Goal: Information Seeking & Learning: Learn about a topic

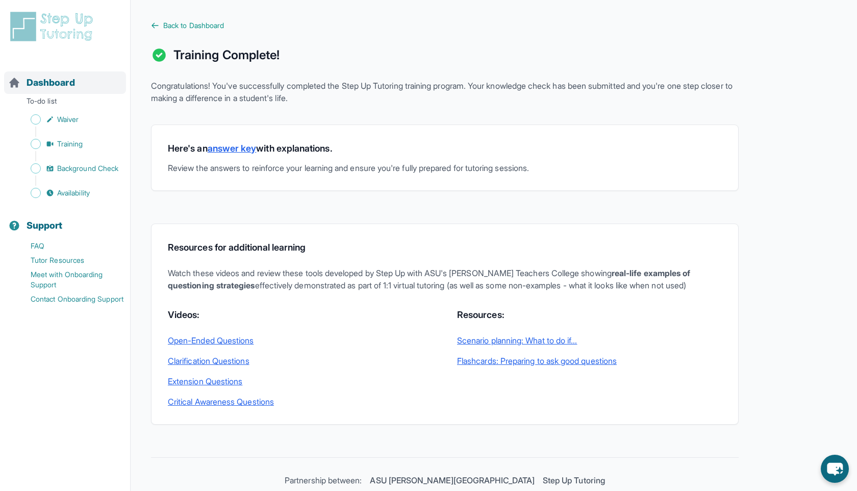
click at [70, 86] on span "Dashboard" at bounding box center [51, 83] width 48 height 14
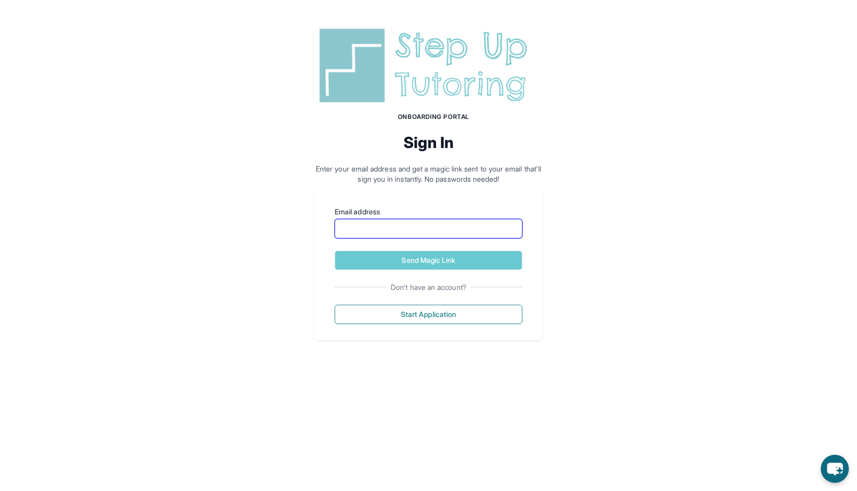
click at [366, 220] on input "Email address" at bounding box center [429, 228] width 188 height 19
type input "**********"
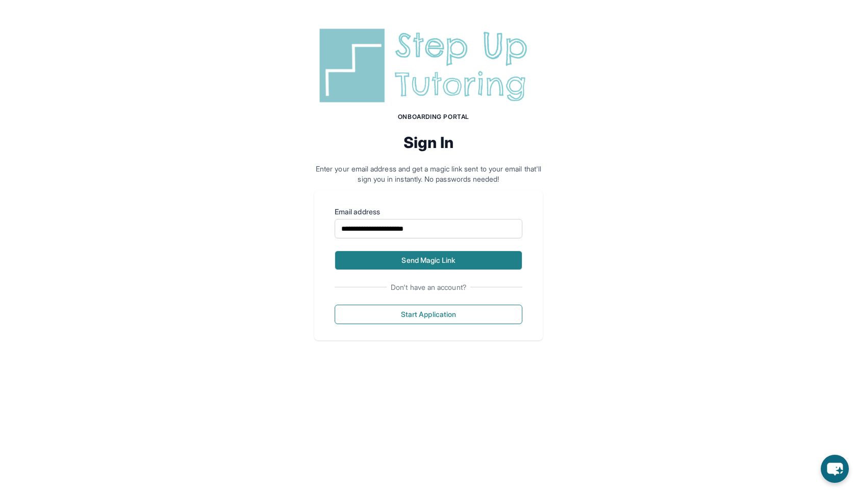
click at [411, 258] on button "Send Magic Link" at bounding box center [429, 259] width 188 height 19
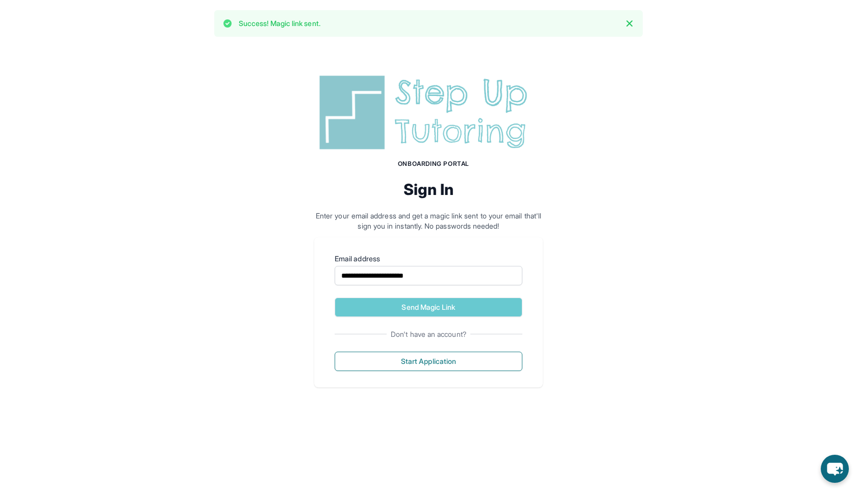
click at [124, 69] on div "**********" at bounding box center [428, 229] width 857 height 365
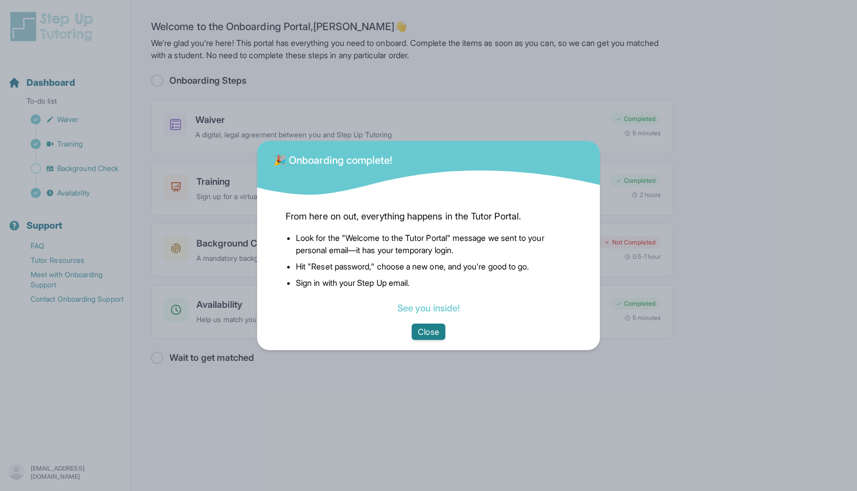
click at [428, 329] on button "Close" at bounding box center [428, 331] width 33 height 16
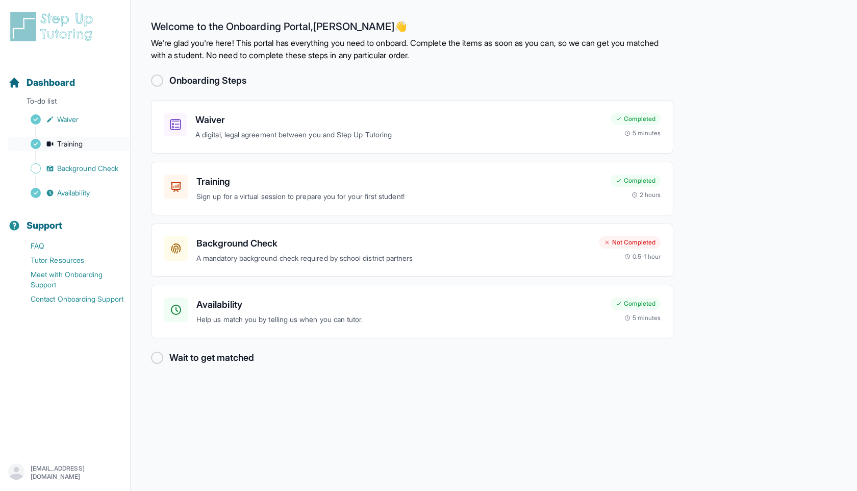
click at [101, 150] on link "Training" at bounding box center [69, 144] width 122 height 14
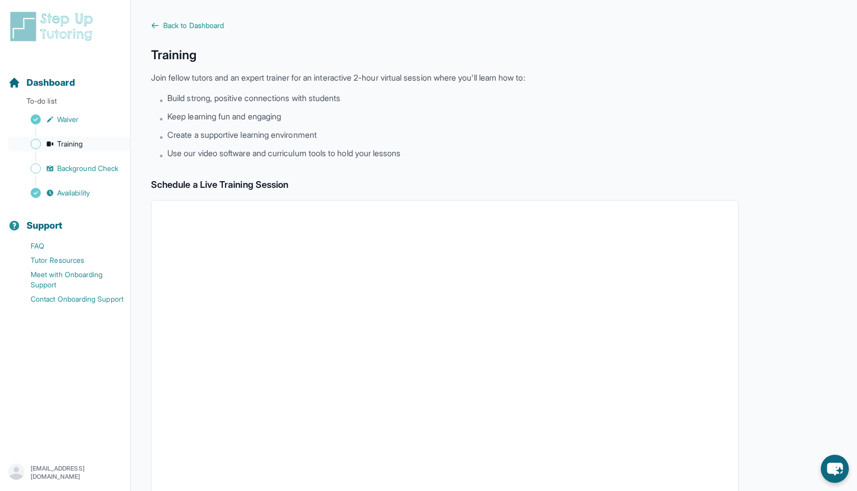
click at [79, 145] on span "Training" at bounding box center [70, 144] width 26 height 10
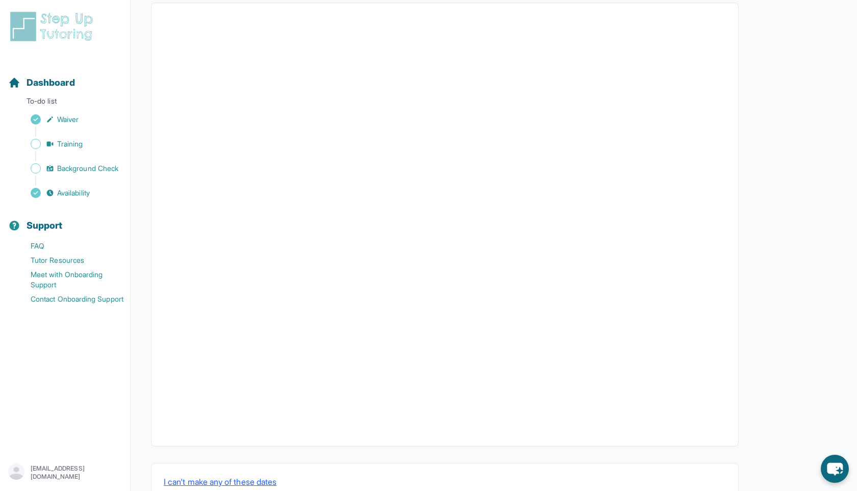
scroll to position [228, 0]
click at [230, 448] on button "I can't make any of these dates" at bounding box center [220, 451] width 113 height 12
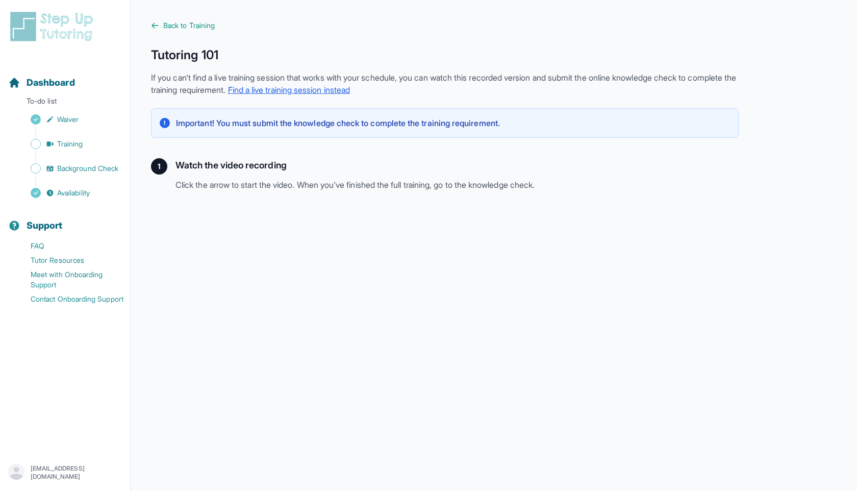
scroll to position [152, 0]
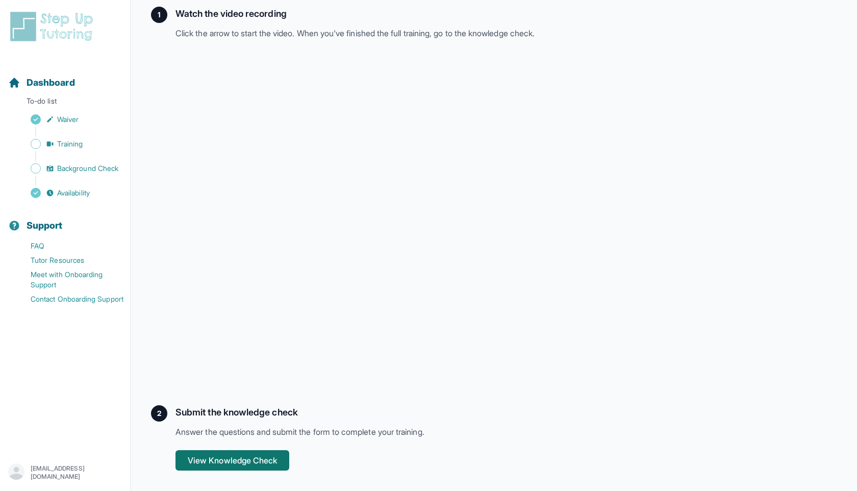
click at [269, 468] on button "View Knowledge Check" at bounding box center [232, 460] width 114 height 20
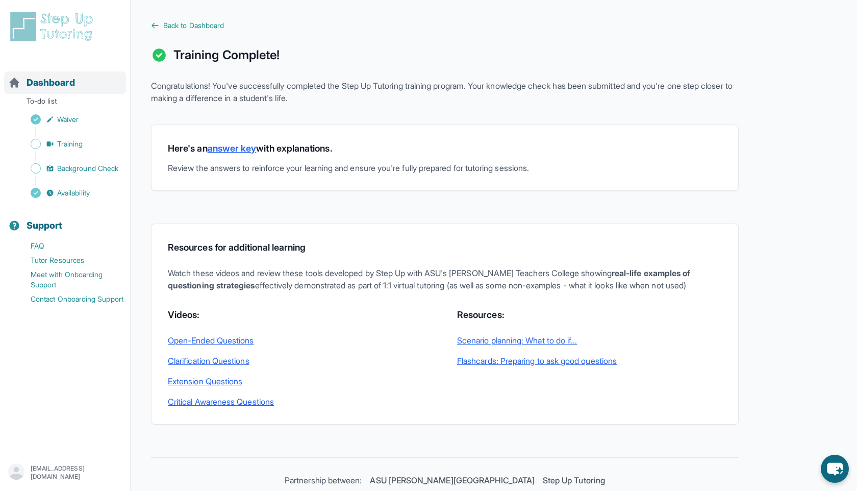
click at [89, 78] on div "Dashboard" at bounding box center [65, 82] width 122 height 22
click at [68, 78] on span "Dashboard" at bounding box center [51, 83] width 48 height 14
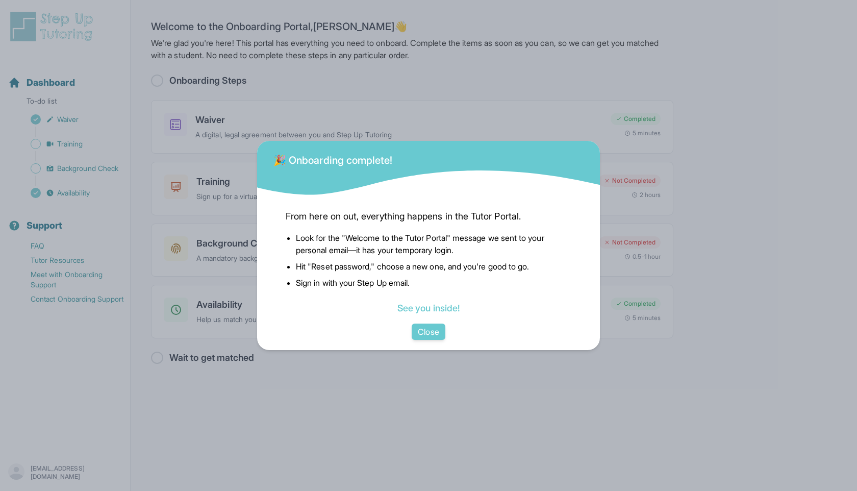
click at [429, 342] on div "From here on out, everything happens in the Tutor Portal. Look for the "Welcome…" at bounding box center [428, 273] width 343 height 153
click at [429, 332] on button "Close" at bounding box center [428, 331] width 33 height 16
click at [424, 337] on button "Close" at bounding box center [428, 331] width 33 height 16
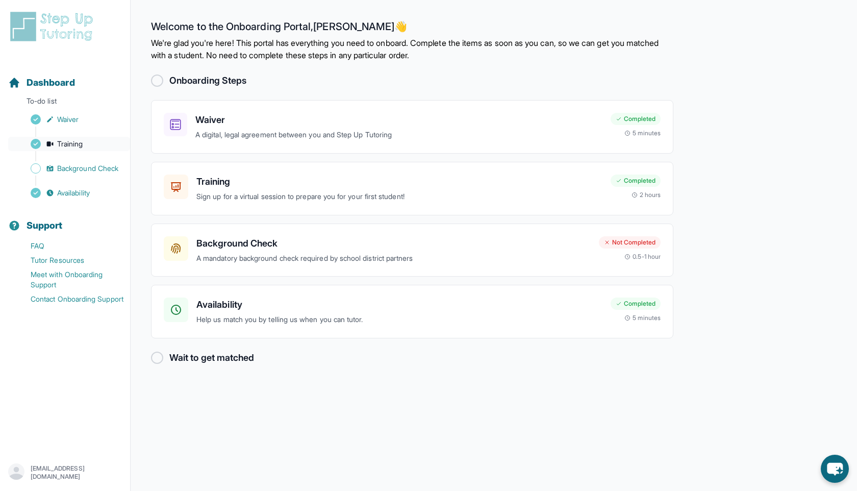
click at [72, 149] on link "Training" at bounding box center [69, 144] width 122 height 14
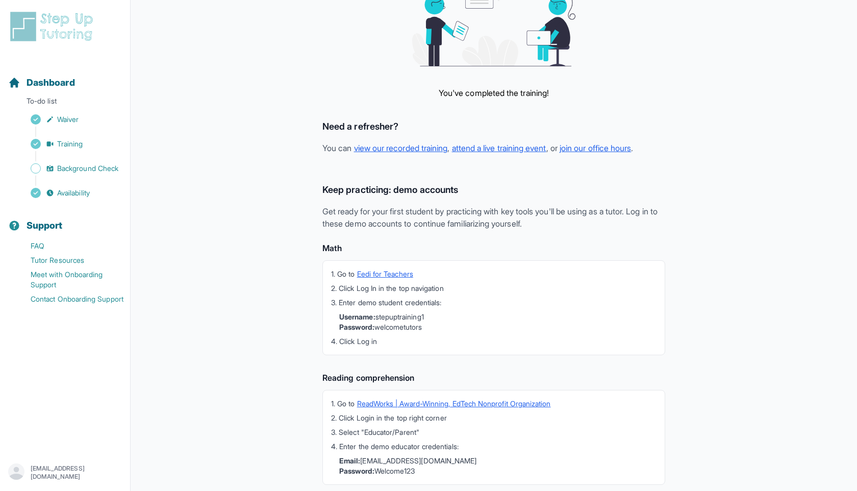
scroll to position [152, 0]
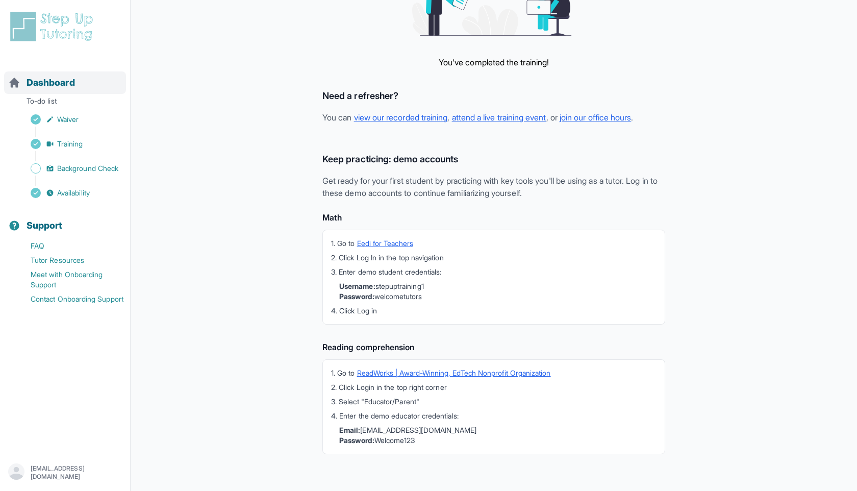
click at [66, 86] on span "Dashboard" at bounding box center [51, 83] width 48 height 14
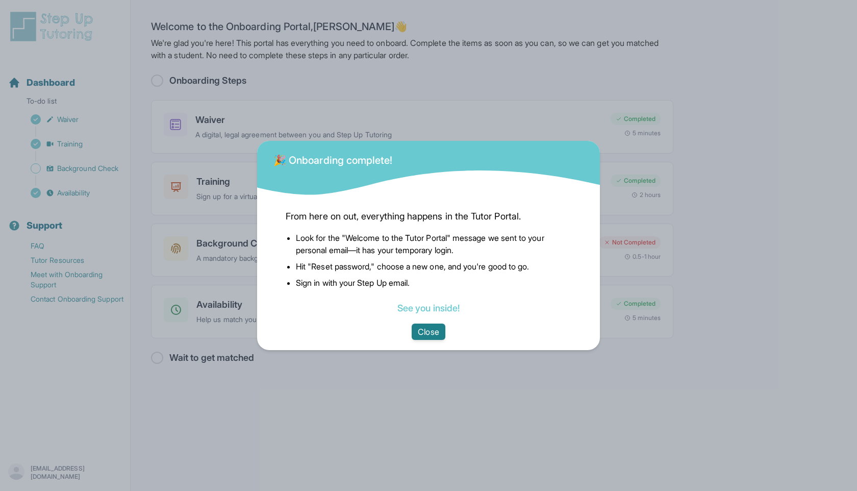
click at [435, 337] on button "Close" at bounding box center [428, 331] width 33 height 16
